Goal: Task Accomplishment & Management: Manage account settings

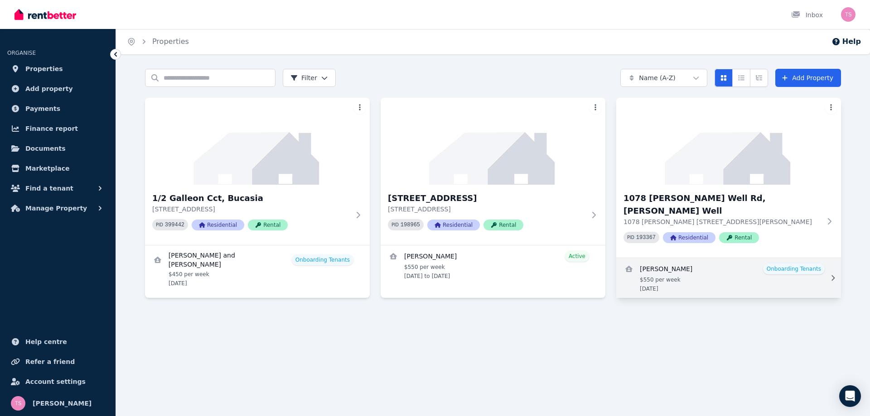
click at [804, 258] on link "View details for Kraigh Turner" at bounding box center [728, 278] width 225 height 40
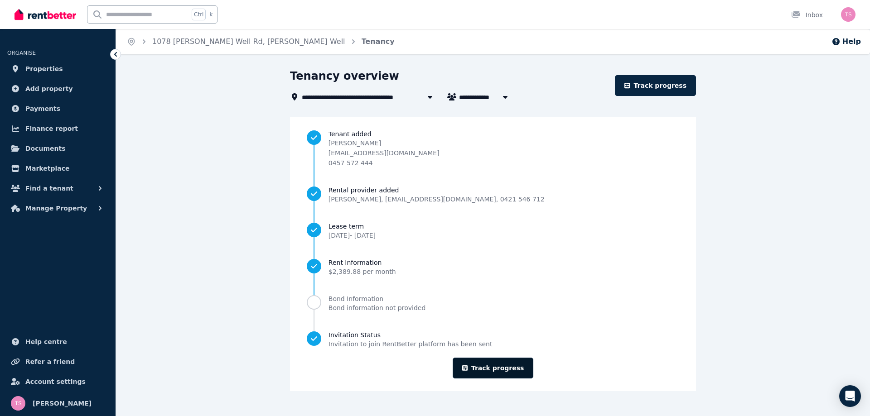
click at [497, 369] on link "Track progress" at bounding box center [493, 368] width 81 height 21
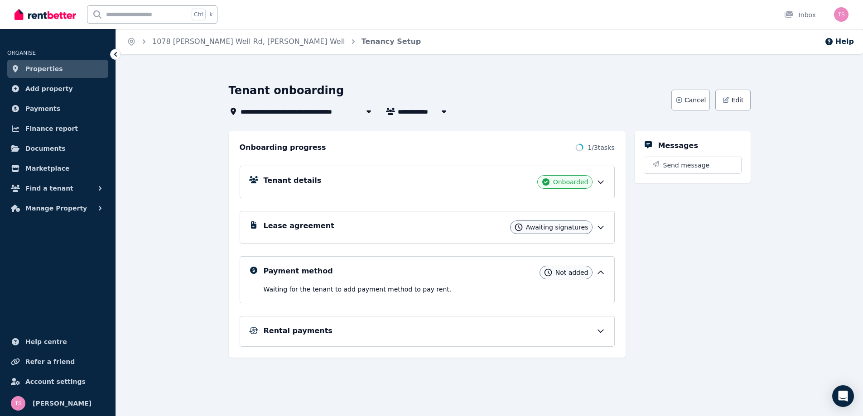
click at [600, 228] on icon at bounding box center [600, 228] width 5 height 3
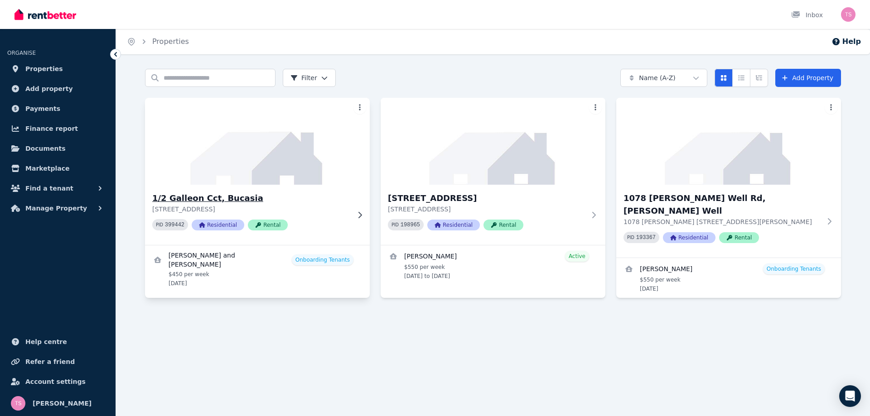
click at [272, 181] on img at bounding box center [258, 142] width 236 height 92
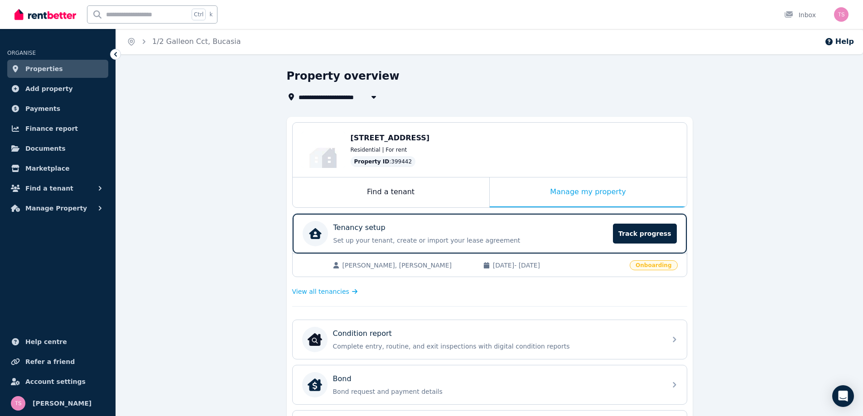
click at [657, 268] on span "Onboarding" at bounding box center [654, 266] width 48 height 10
click at [657, 233] on span "Track progress" at bounding box center [644, 234] width 63 height 20
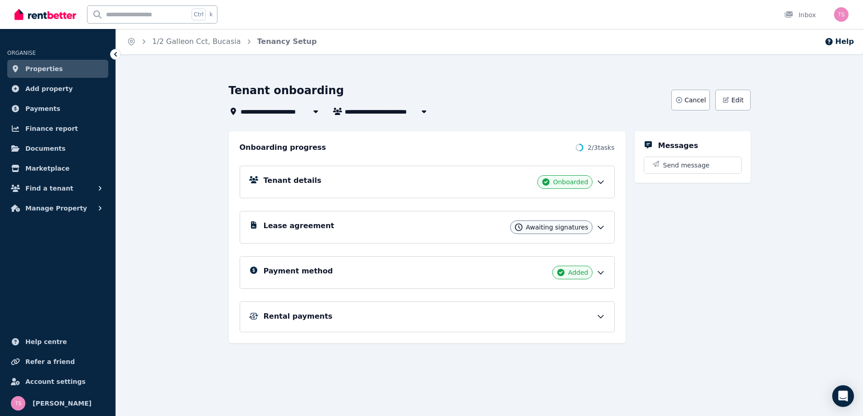
click at [599, 226] on icon at bounding box center [600, 227] width 9 height 9
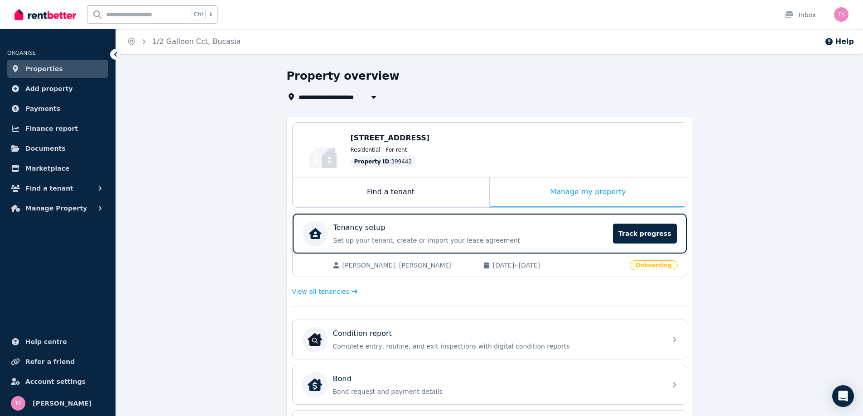
click at [715, 104] on div "**********" at bounding box center [489, 370] width 747 height 603
